Goal: Information Seeking & Learning: Learn about a topic

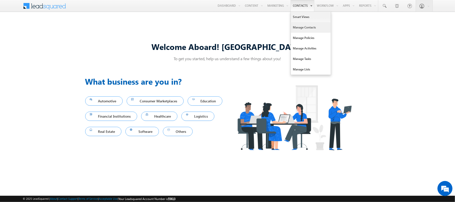
click at [305, 30] on link "Manage Contacts" at bounding box center [311, 27] width 40 height 11
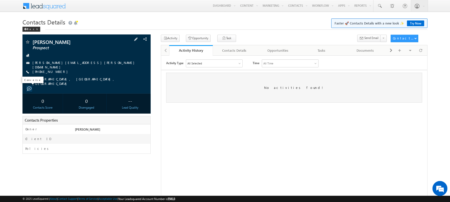
click at [28, 87] on span at bounding box center [29, 89] width 5 height 5
click at [75, 24] on span at bounding box center [75, 23] width 5 height 5
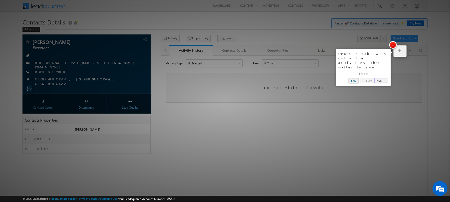
click at [354, 78] on link "Skip" at bounding box center [354, 80] width 10 height 5
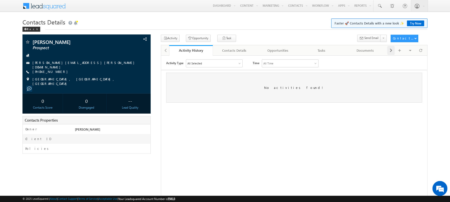
click at [389, 49] on div at bounding box center [391, 50] width 7 height 9
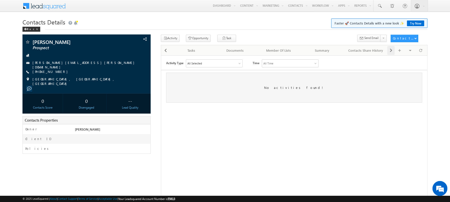
click at [389, 49] on div at bounding box center [391, 50] width 7 height 9
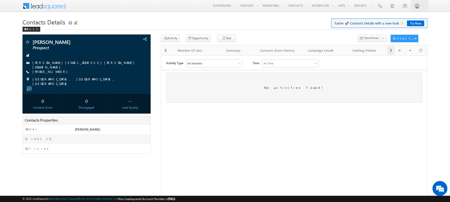
click at [389, 49] on div at bounding box center [391, 50] width 7 height 9
click at [389, 49] on div "Visible Tabs Activity History Default Contacts Details Default Opportunities De…" at bounding box center [407, 50] width 39 height 10
click at [228, 53] on div "Summary" at bounding box center [233, 51] width 35 height 6
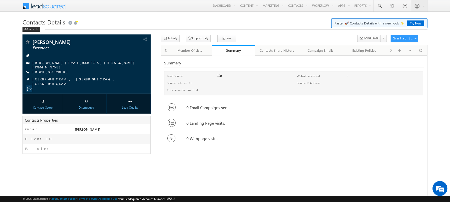
drag, startPoint x: 228, startPoint y: 77, endPoint x: 213, endPoint y: 77, distance: 14.3
click at [213, 77] on div "Lead Source : 100" at bounding box center [229, 77] width 124 height 7
click at [224, 84] on div at bounding box center [252, 84] width 71 height 7
drag, startPoint x: 225, startPoint y: 76, endPoint x: 214, endPoint y: 77, distance: 11.5
click at [214, 77] on div "Lead Source : 100" at bounding box center [229, 77] width 124 height 7
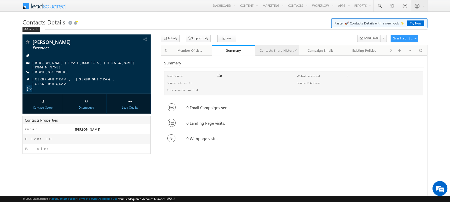
click at [285, 50] on div "Contacts Share History" at bounding box center [277, 51] width 35 height 6
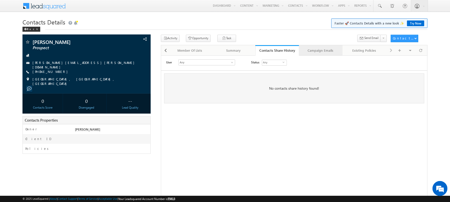
click at [317, 49] on div "Campaign Emails" at bounding box center [320, 51] width 35 height 6
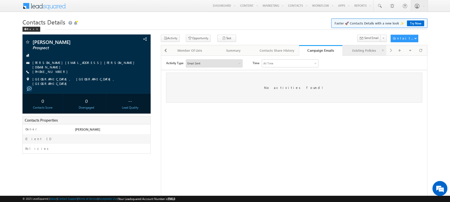
click at [358, 47] on link "Existing Policies" at bounding box center [365, 50] width 44 height 11
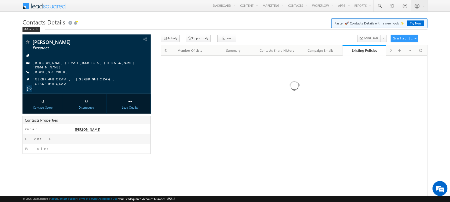
click at [390, 50] on div "Visible Tabs Activity History Default Contacts Details Default Opportunities De…" at bounding box center [407, 50] width 39 height 10
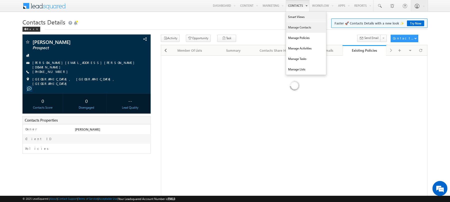
click at [296, 29] on link "Manage Contacts" at bounding box center [306, 27] width 40 height 11
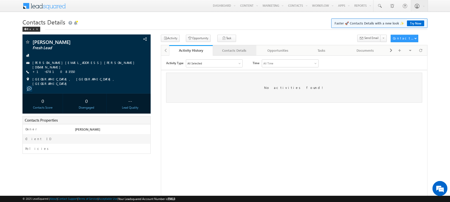
click at [248, 51] on div "Contacts Details" at bounding box center [234, 51] width 35 height 6
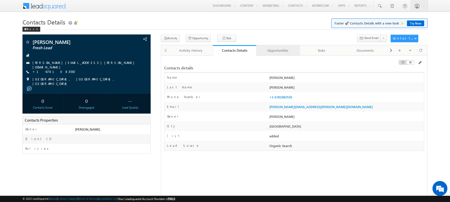
click at [281, 49] on div "Opportunities" at bounding box center [278, 51] width 35 height 6
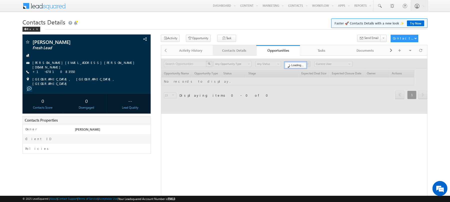
click at [223, 49] on div "Contacts Details" at bounding box center [234, 51] width 35 height 6
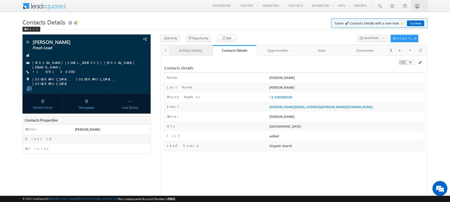
click at [190, 48] on link "Activity History" at bounding box center [191, 50] width 44 height 11
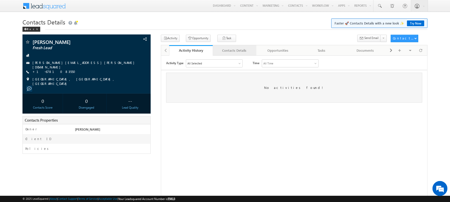
click at [233, 49] on div "Contacts Details" at bounding box center [234, 51] width 35 height 6
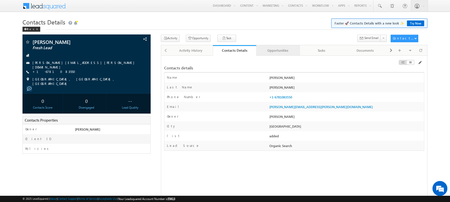
click at [282, 47] on link "Opportunities" at bounding box center [279, 50] width 44 height 11
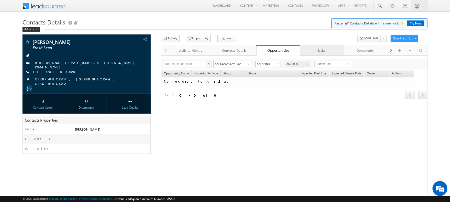
click at [311, 49] on div "Tasks" at bounding box center [321, 51] width 35 height 6
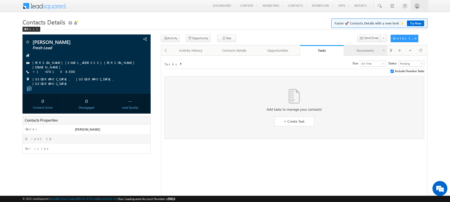
click at [356, 54] on div "Documents" at bounding box center [365, 51] width 35 height 6
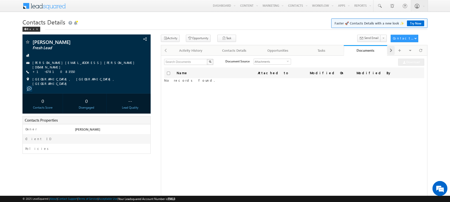
click at [392, 53] on span at bounding box center [391, 50] width 3 height 9
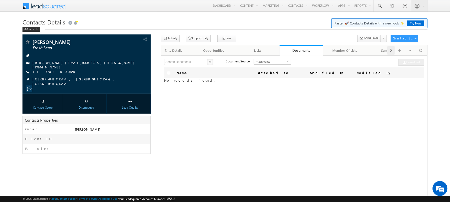
click at [392, 53] on span at bounding box center [391, 50] width 3 height 9
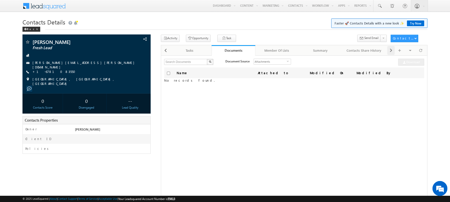
click at [392, 53] on span at bounding box center [391, 50] width 3 height 9
click at [270, 50] on div "Summary" at bounding box center [277, 51] width 35 height 6
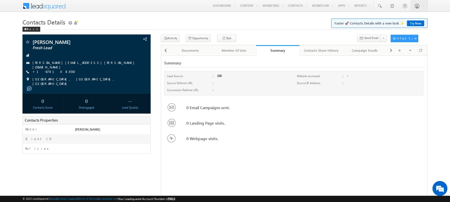
drag, startPoint x: 224, startPoint y: 78, endPoint x: 210, endPoint y: 77, distance: 13.8
click at [210, 77] on div "Lead Source : 100" at bounding box center [229, 77] width 124 height 7
click at [333, 51] on div "Contacts Share History" at bounding box center [321, 51] width 35 height 6
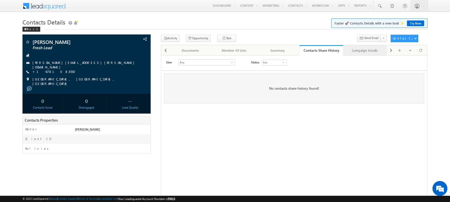
click at [359, 53] on div "Campaign Emails" at bounding box center [365, 51] width 35 height 6
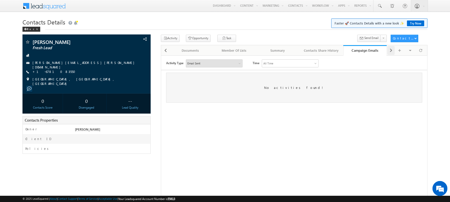
click at [390, 51] on span at bounding box center [391, 50] width 3 height 9
click at [44, 106] on div "Contacts Score" at bounding box center [43, 108] width 38 height 5
drag, startPoint x: 53, startPoint y: 103, endPoint x: 38, endPoint y: 96, distance: 17.5
click at [38, 96] on div "0 Contacts Score" at bounding box center [43, 104] width 41 height 20
click at [54, 99] on div "0" at bounding box center [43, 100] width 38 height 9
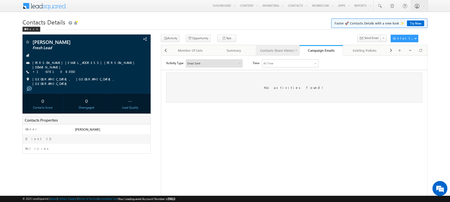
click at [288, 51] on div "Contacts Share History" at bounding box center [277, 51] width 35 height 6
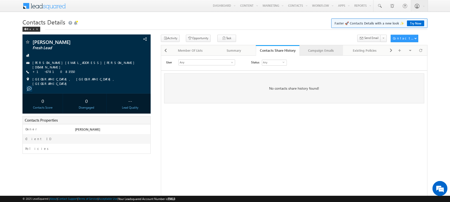
click at [342, 56] on link "Campaign Emails" at bounding box center [322, 50] width 44 height 11
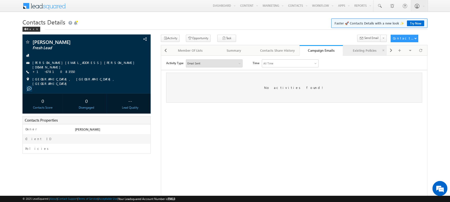
click at [365, 53] on div "Existing Policies" at bounding box center [364, 51] width 35 height 6
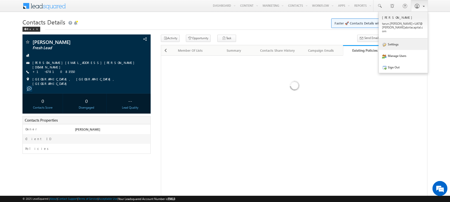
click at [395, 41] on link "Settings" at bounding box center [403, 45] width 49 height 12
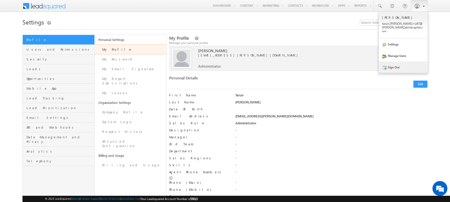
click at [400, 65] on link "Sign Out" at bounding box center [403, 68] width 49 height 12
